Goal: Task Accomplishment & Management: Use online tool/utility

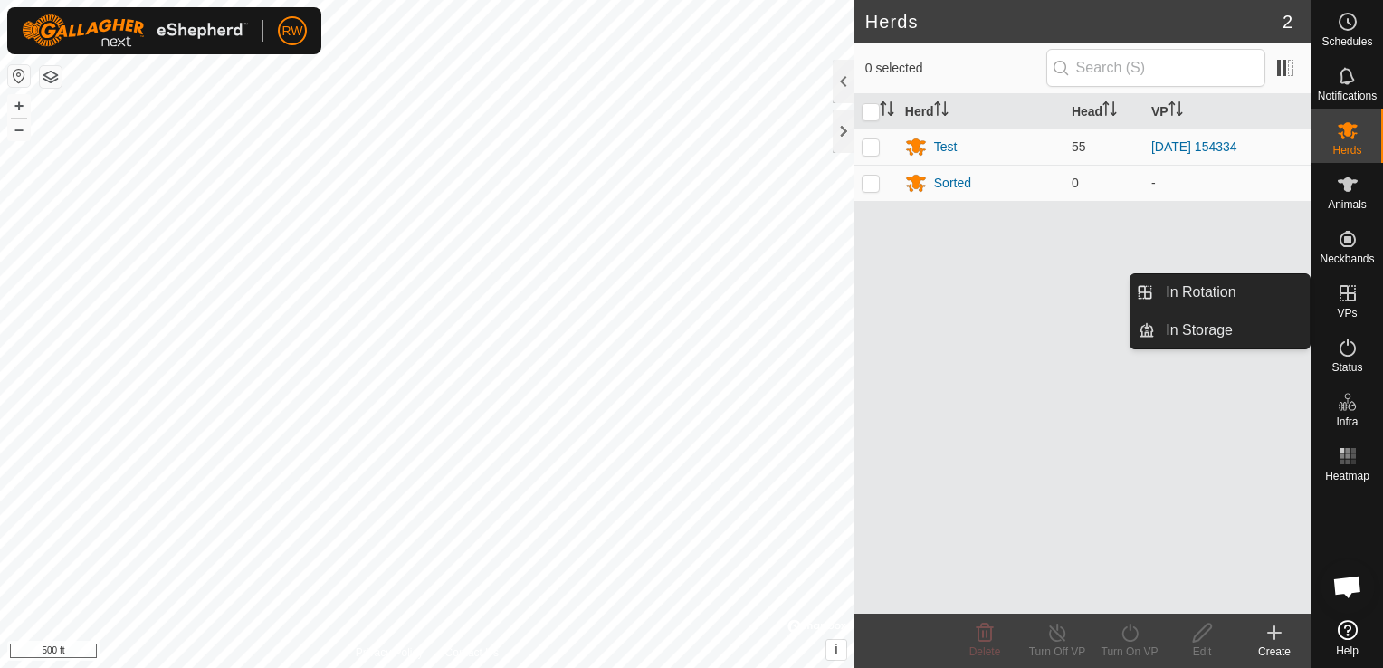
click at [1354, 309] on span "VPs" at bounding box center [1346, 313] width 20 height 11
click at [1187, 291] on link "In Rotation" at bounding box center [1232, 292] width 155 height 36
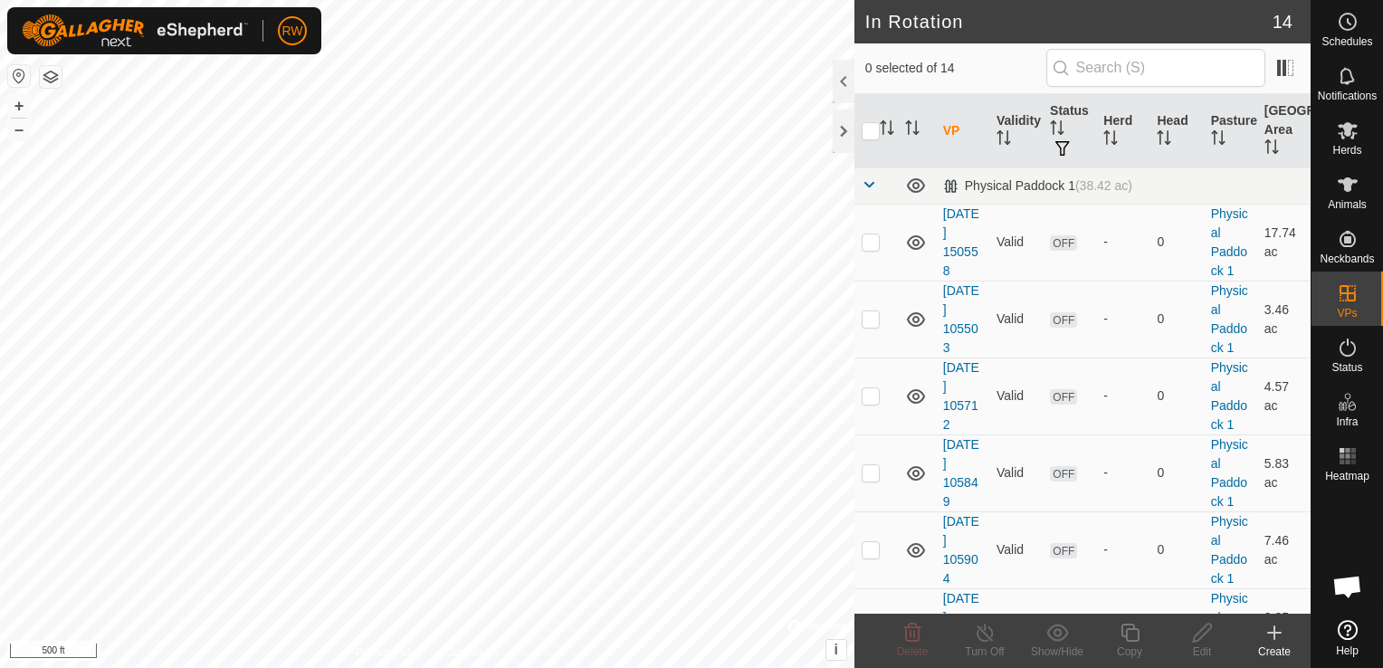
click at [1271, 636] on icon at bounding box center [1274, 633] width 22 height 22
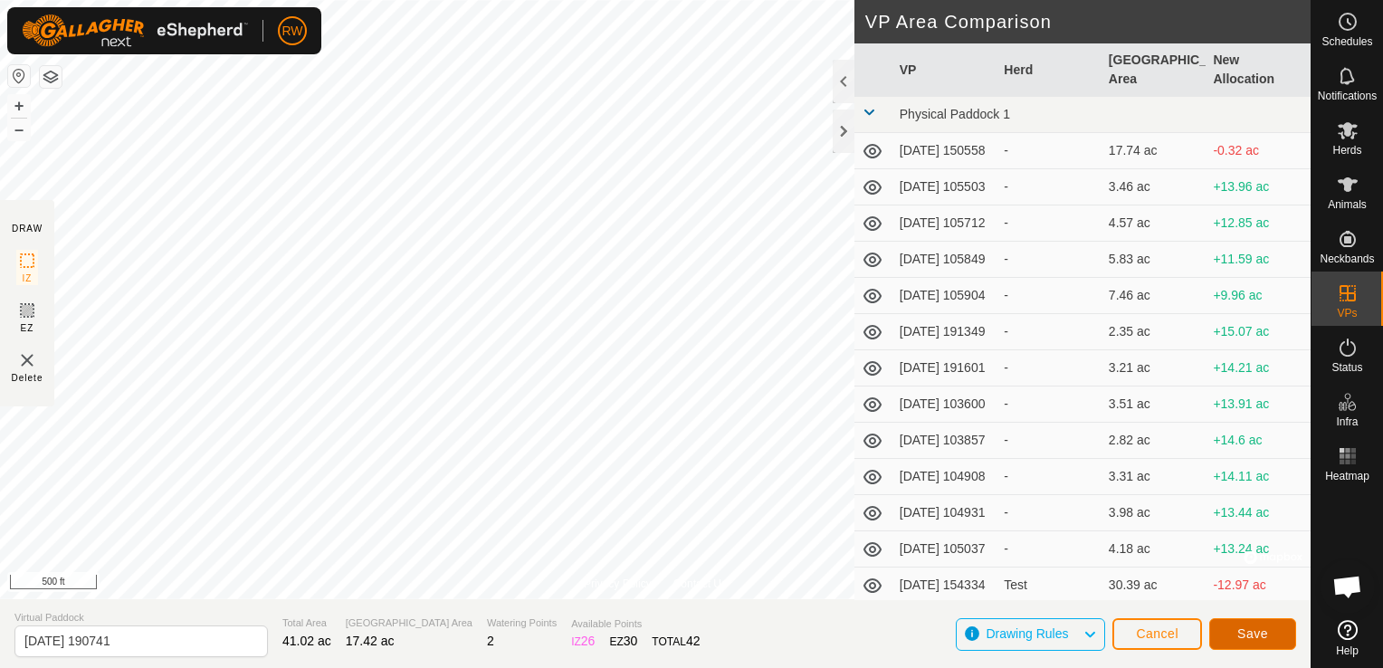
click at [1259, 635] on span "Save" at bounding box center [1252, 633] width 31 height 14
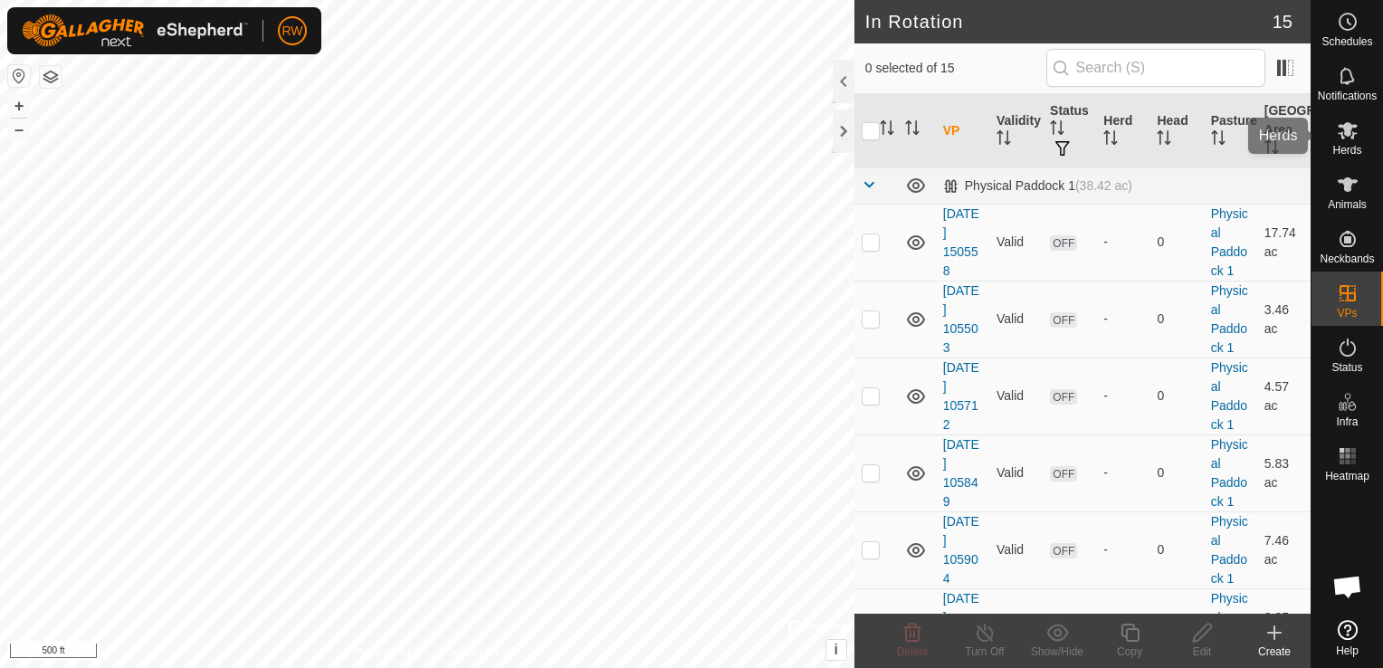
click at [1357, 126] on icon at bounding box center [1347, 130] width 22 height 22
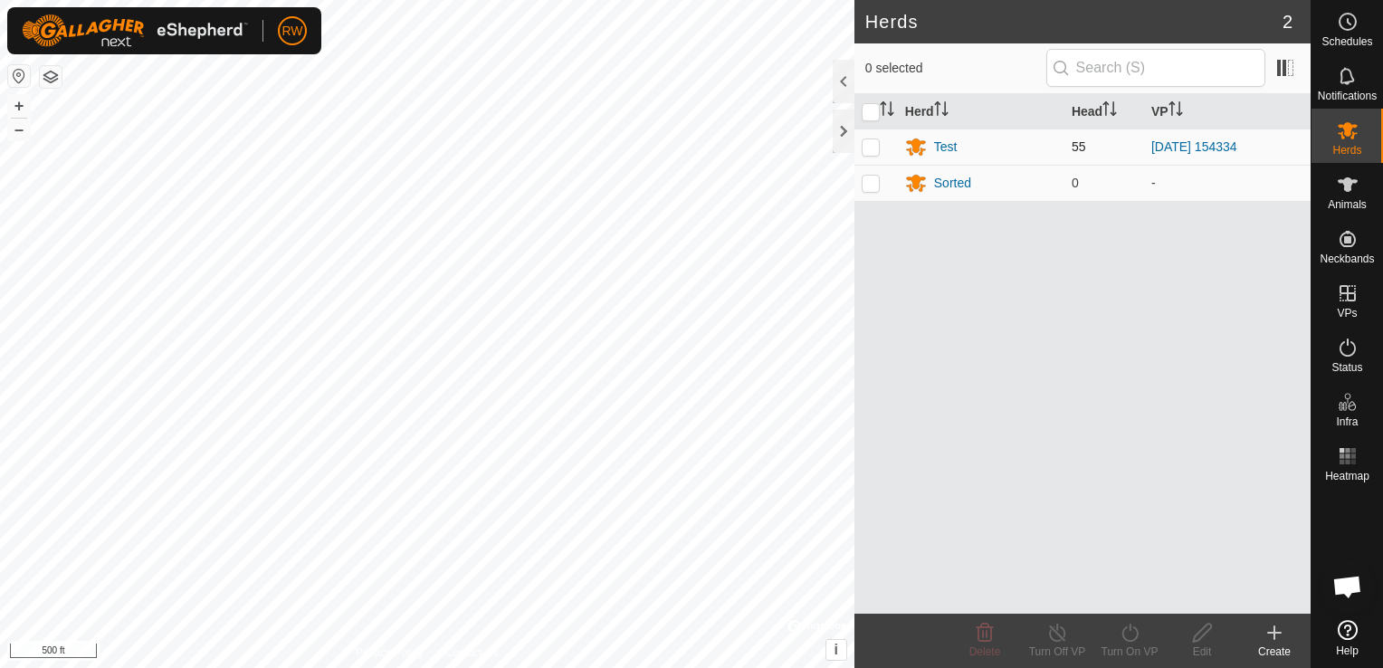
click at [877, 152] on p-checkbox at bounding box center [870, 146] width 18 height 14
checkbox input "true"
click at [1117, 633] on turn-on-svg-icon at bounding box center [1129, 633] width 72 height 22
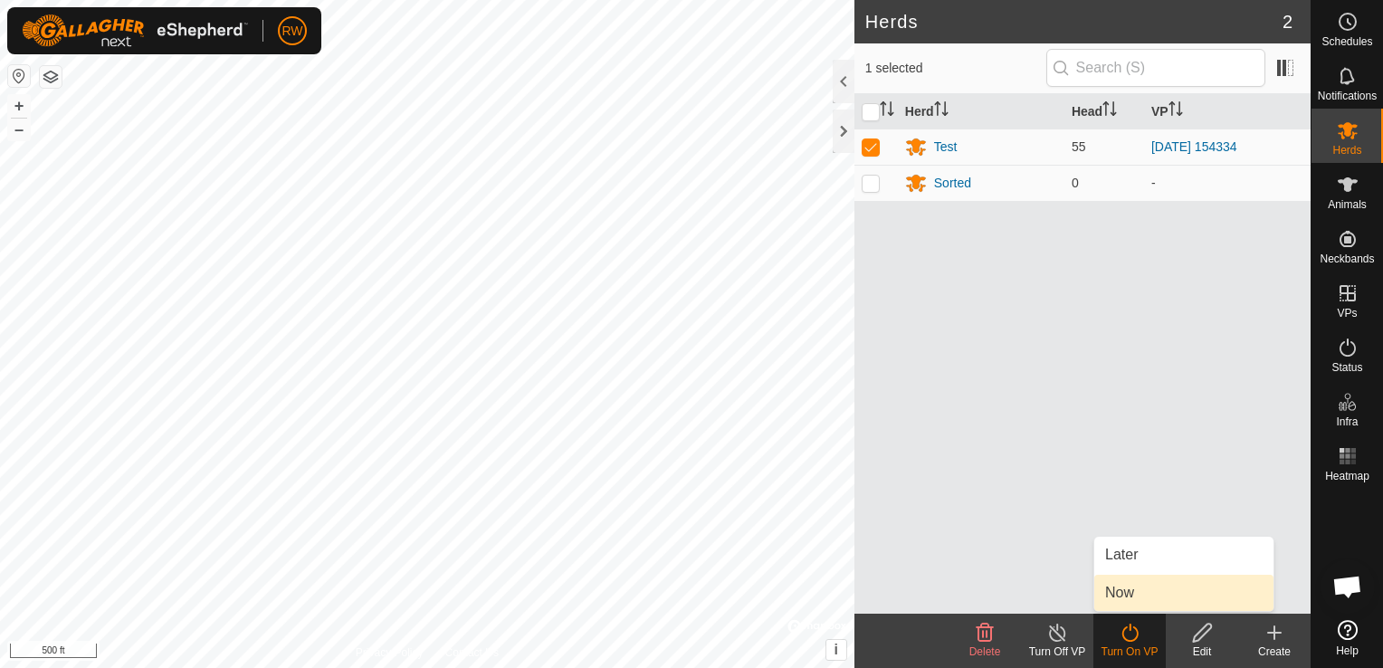
click at [1138, 593] on link "Now" at bounding box center [1183, 593] width 179 height 36
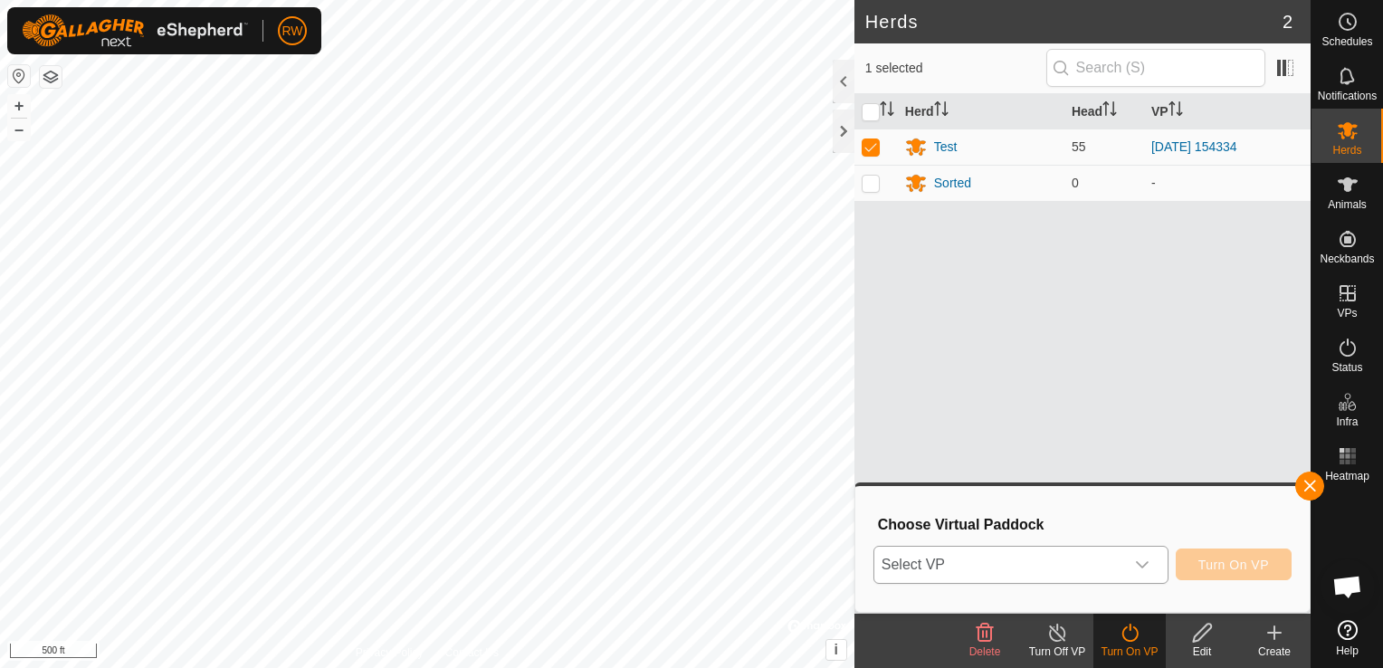
click at [1147, 579] on div "dropdown trigger" at bounding box center [1142, 564] width 36 height 36
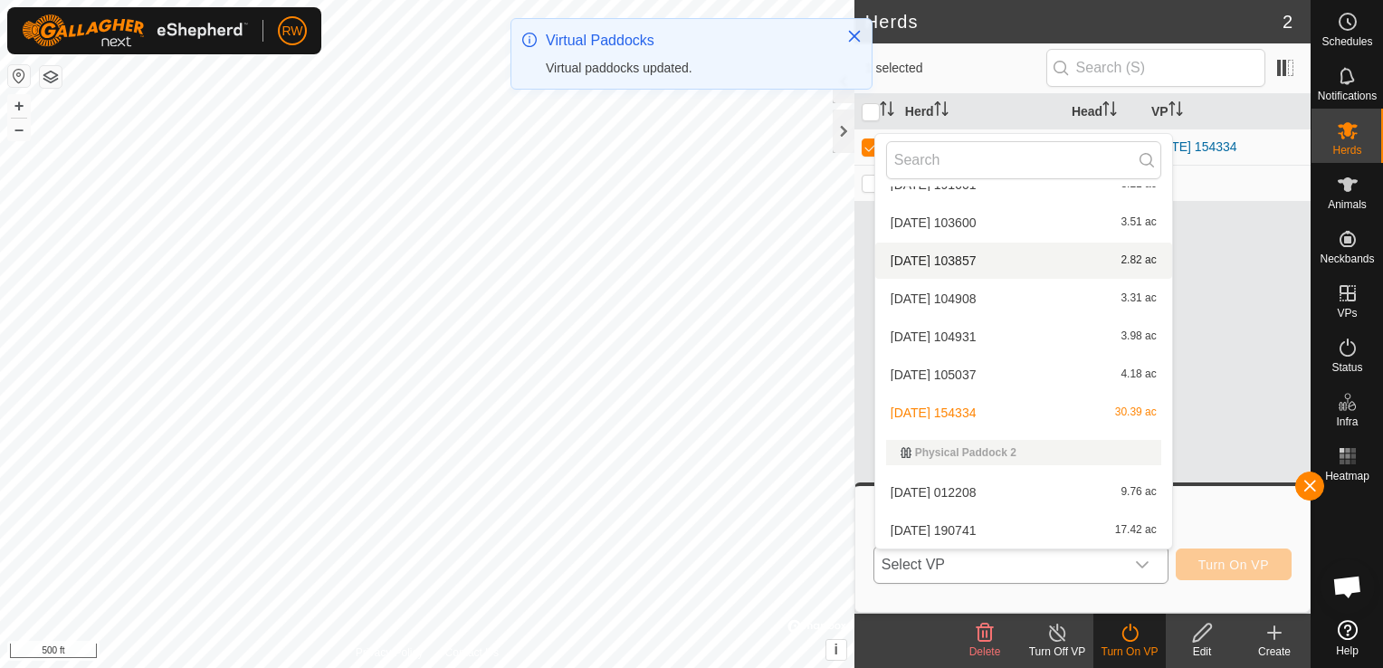
scroll to position [290, 0]
click at [1047, 537] on li "[DATE] 190741 17.42 ac" at bounding box center [1023, 530] width 297 height 36
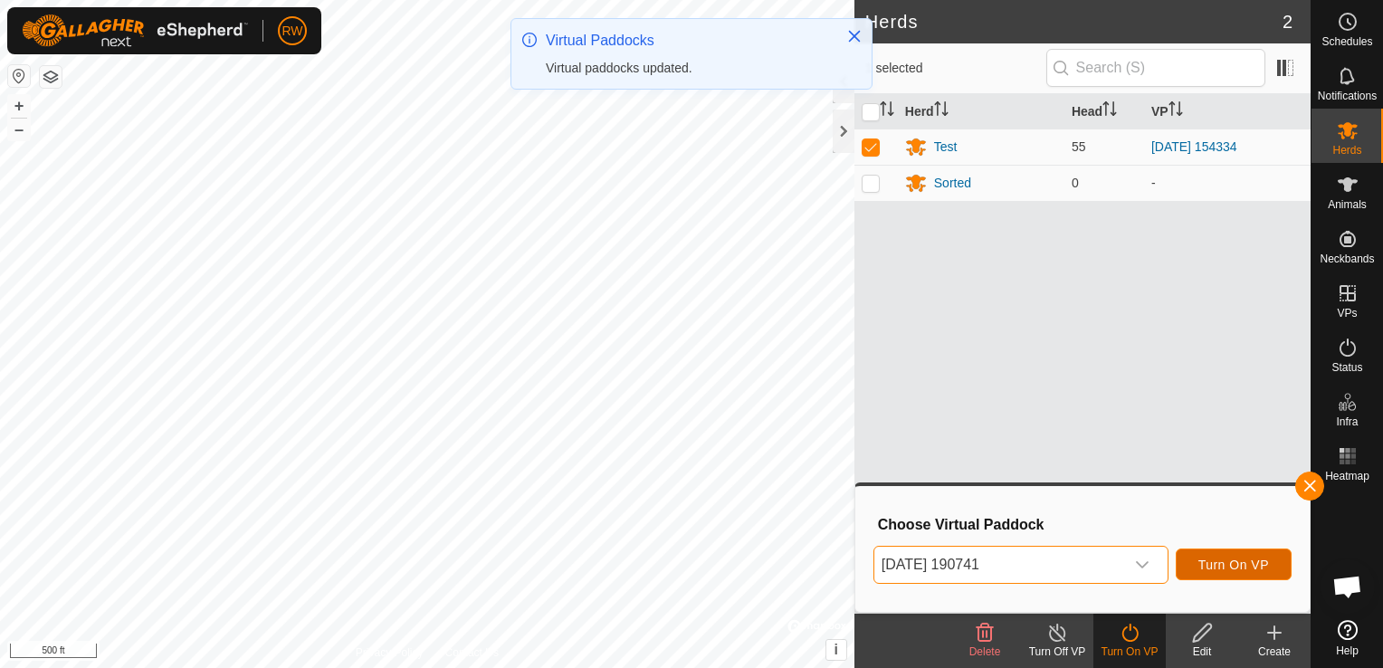
click at [1194, 565] on button "Turn On VP" at bounding box center [1233, 564] width 116 height 32
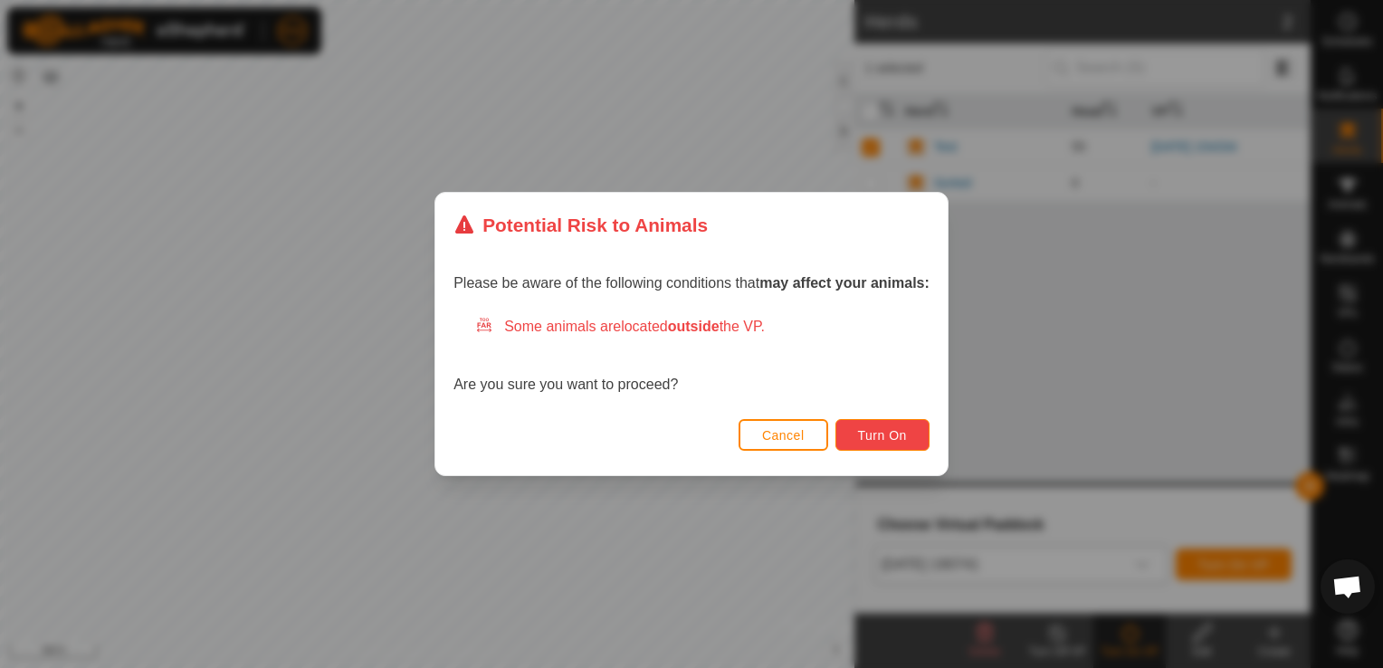
click at [869, 425] on button "Turn On" at bounding box center [882, 435] width 94 height 32
